Goal: Information Seeking & Learning: Check status

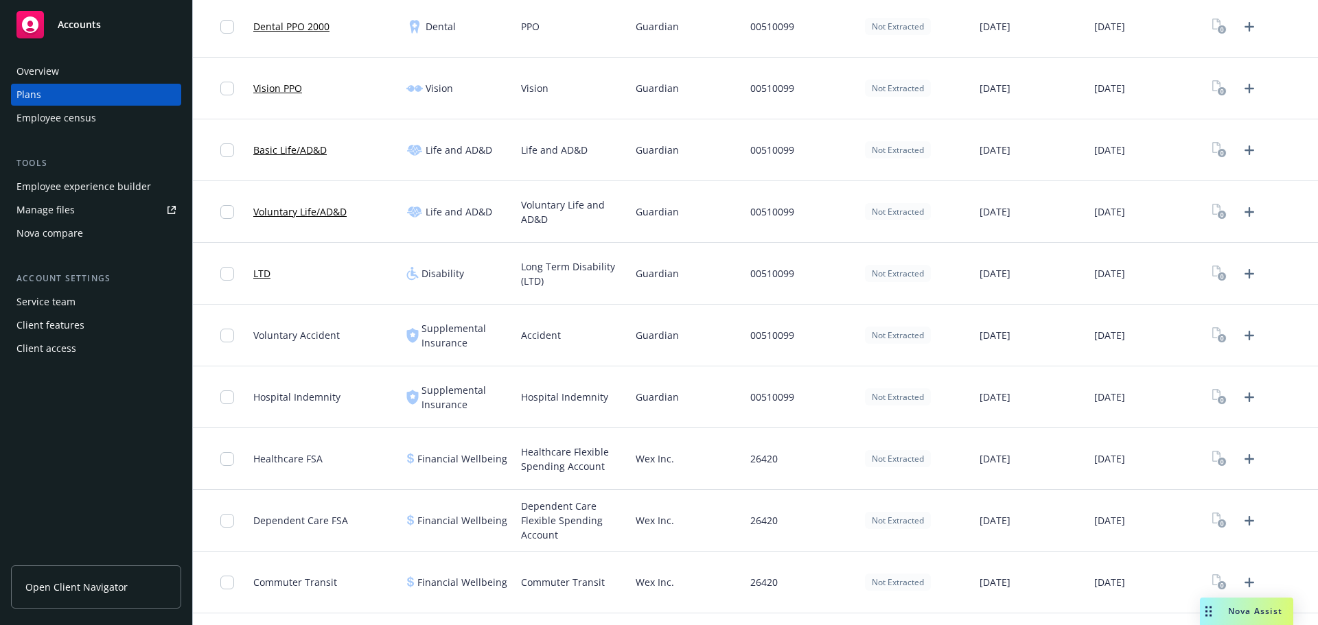
scroll to position [275, 0]
